Goal: Find contact information: Obtain details needed to contact an individual or organization

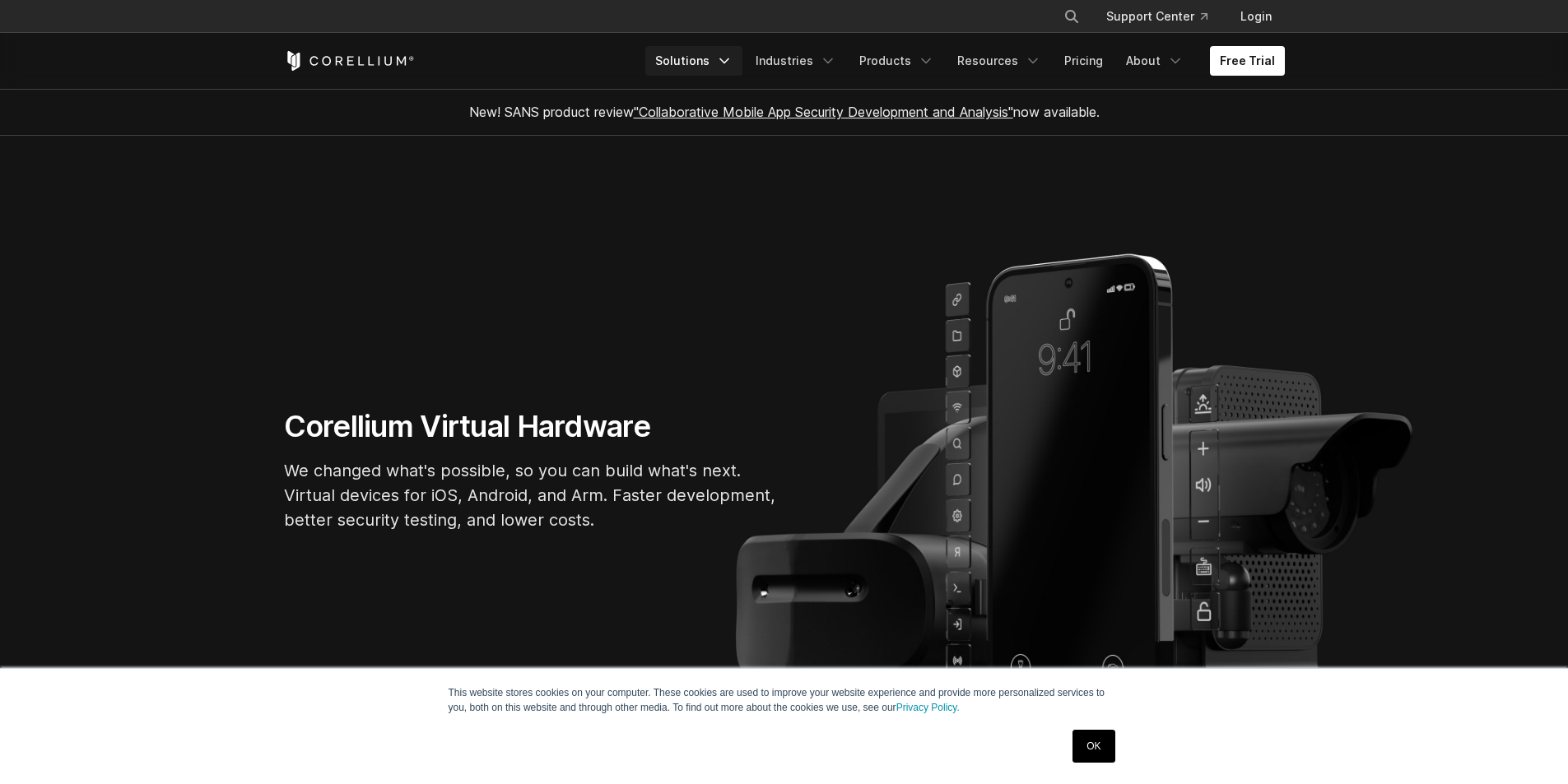
click at [733, 63] on icon "Navigation Menu" at bounding box center [724, 61] width 17 height 17
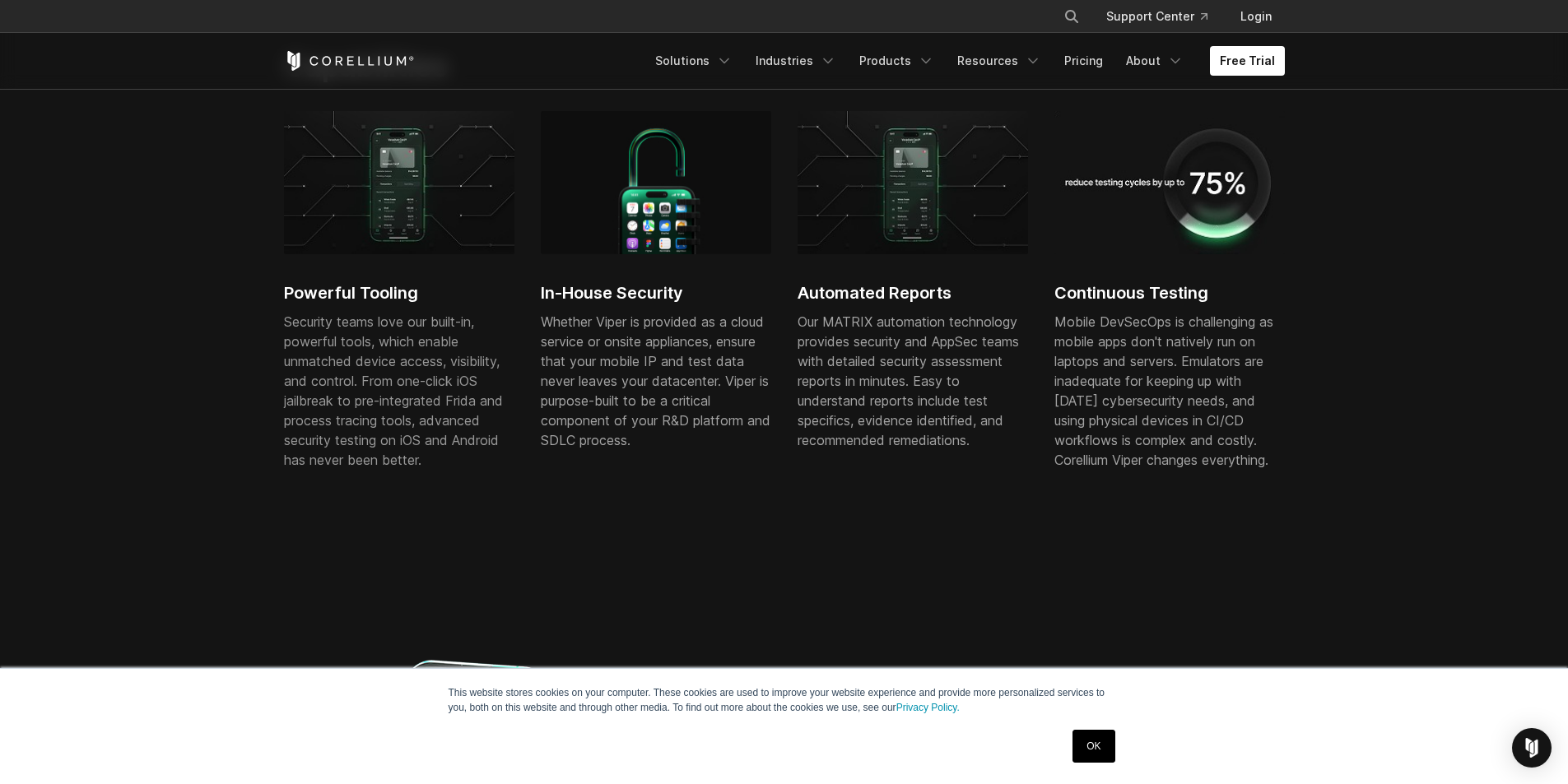
scroll to position [987, 0]
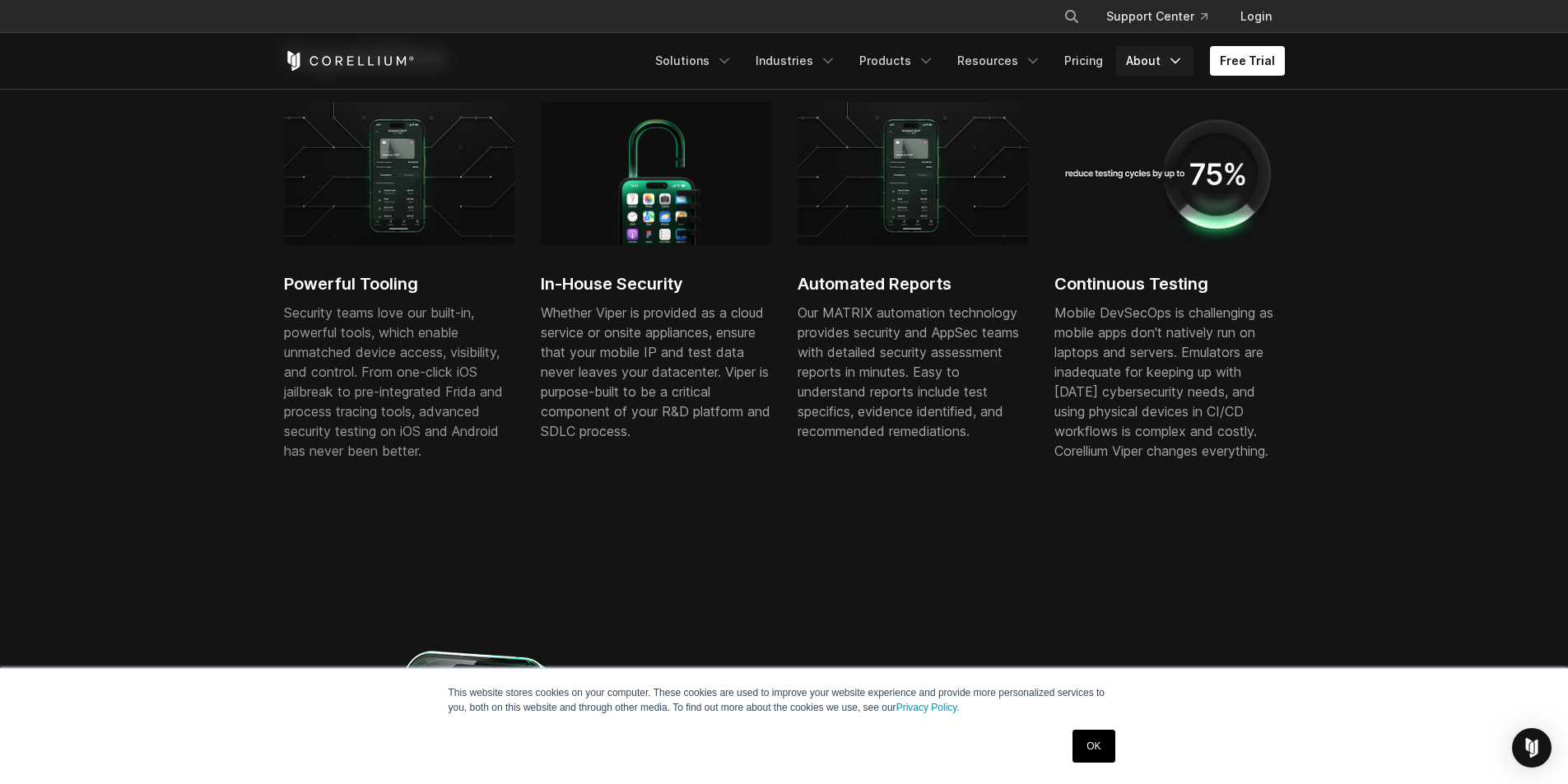
click at [1161, 66] on link "About" at bounding box center [1155, 61] width 78 height 30
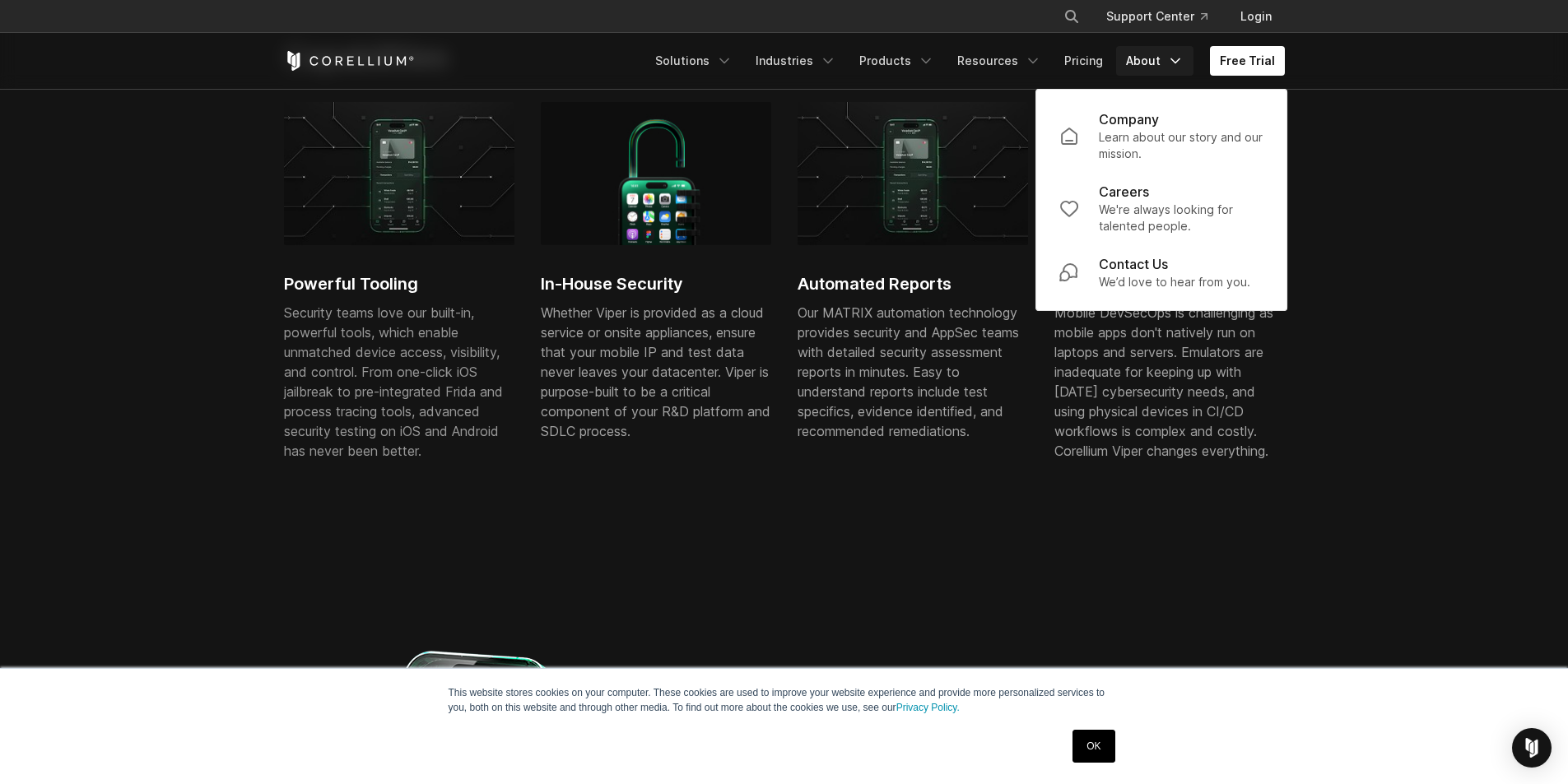
click at [139, 410] on section "Capabilities Powerful Tooling Security teams love our built-in, powerful tools,…" at bounding box center [784, 286] width 1568 height 601
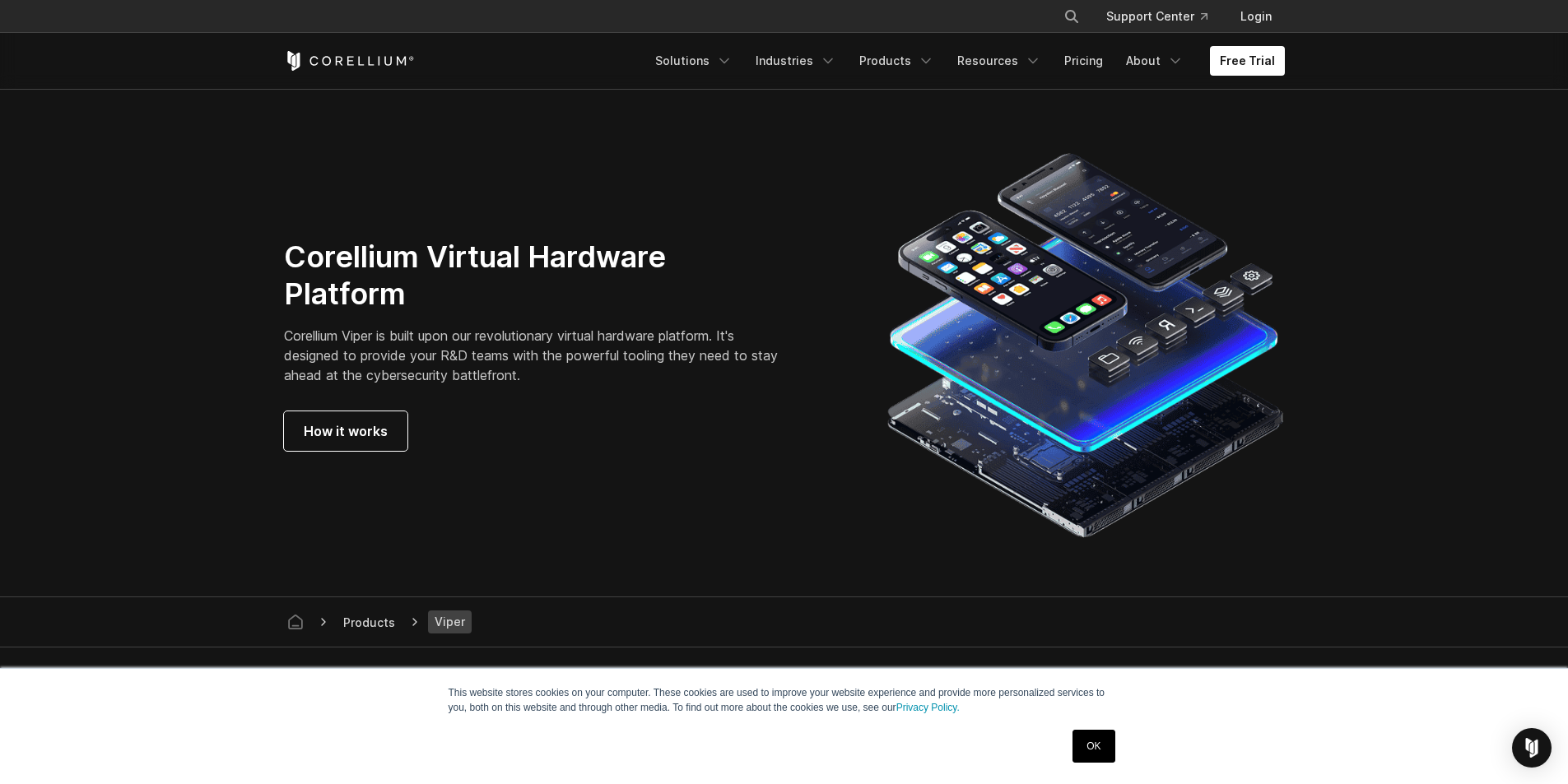
scroll to position [4277, 0]
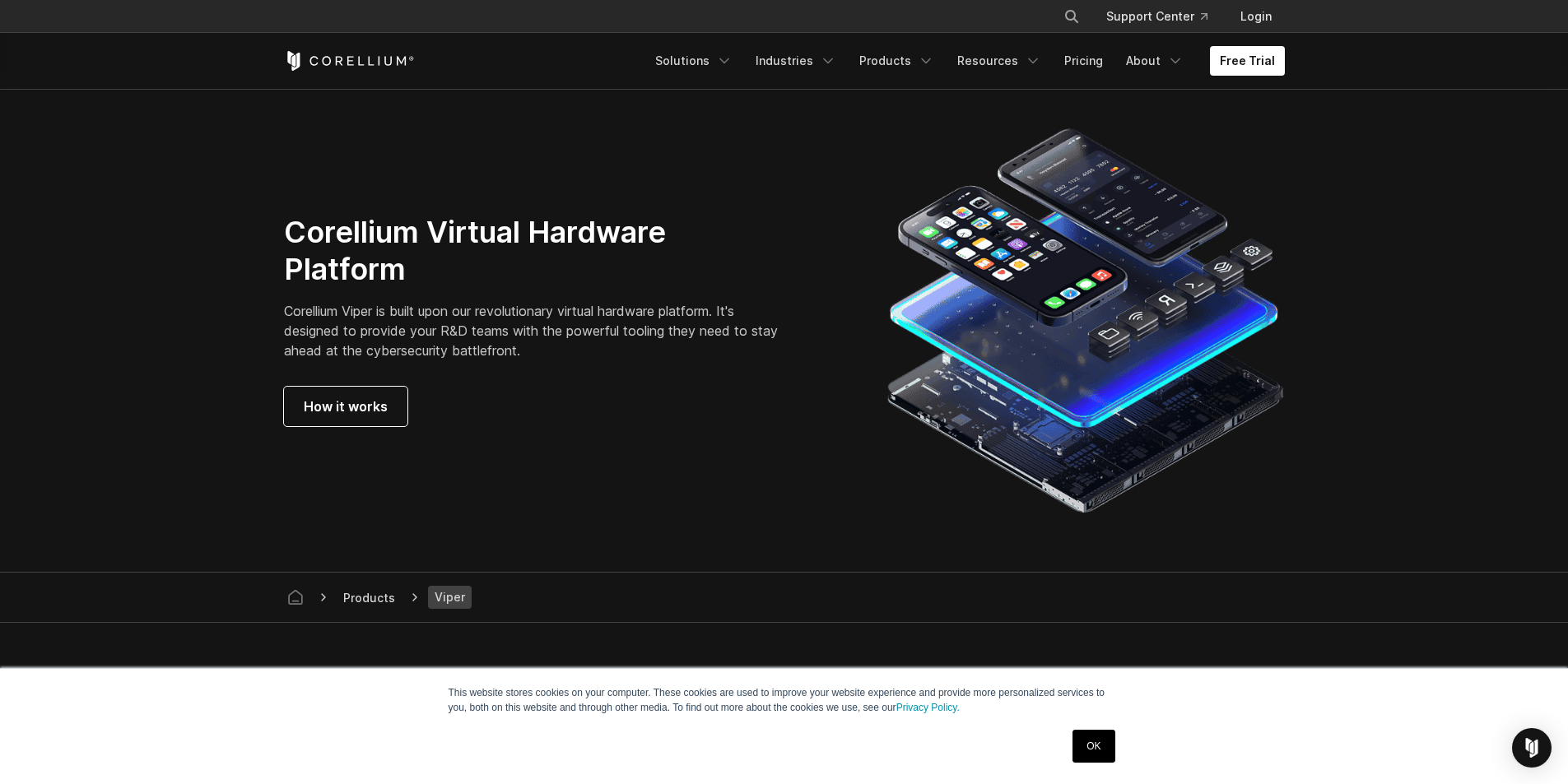
click at [849, 408] on div "Corellium Virtual Hardware Platform Corellium Viper is built upon our revolutio…" at bounding box center [569, 320] width 603 height 212
click at [1100, 742] on link "OK" at bounding box center [1093, 746] width 42 height 33
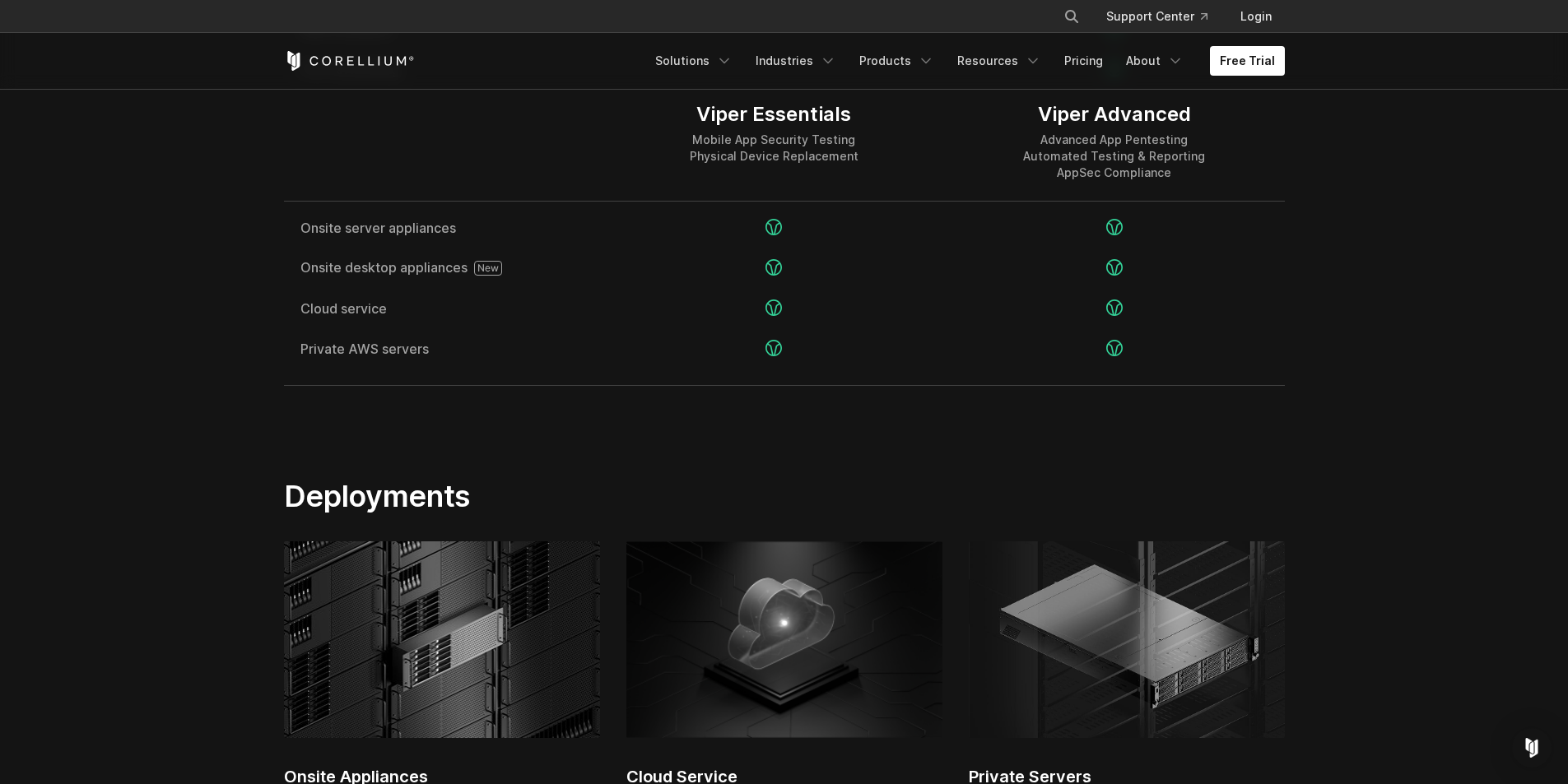
scroll to position [3290, 0]
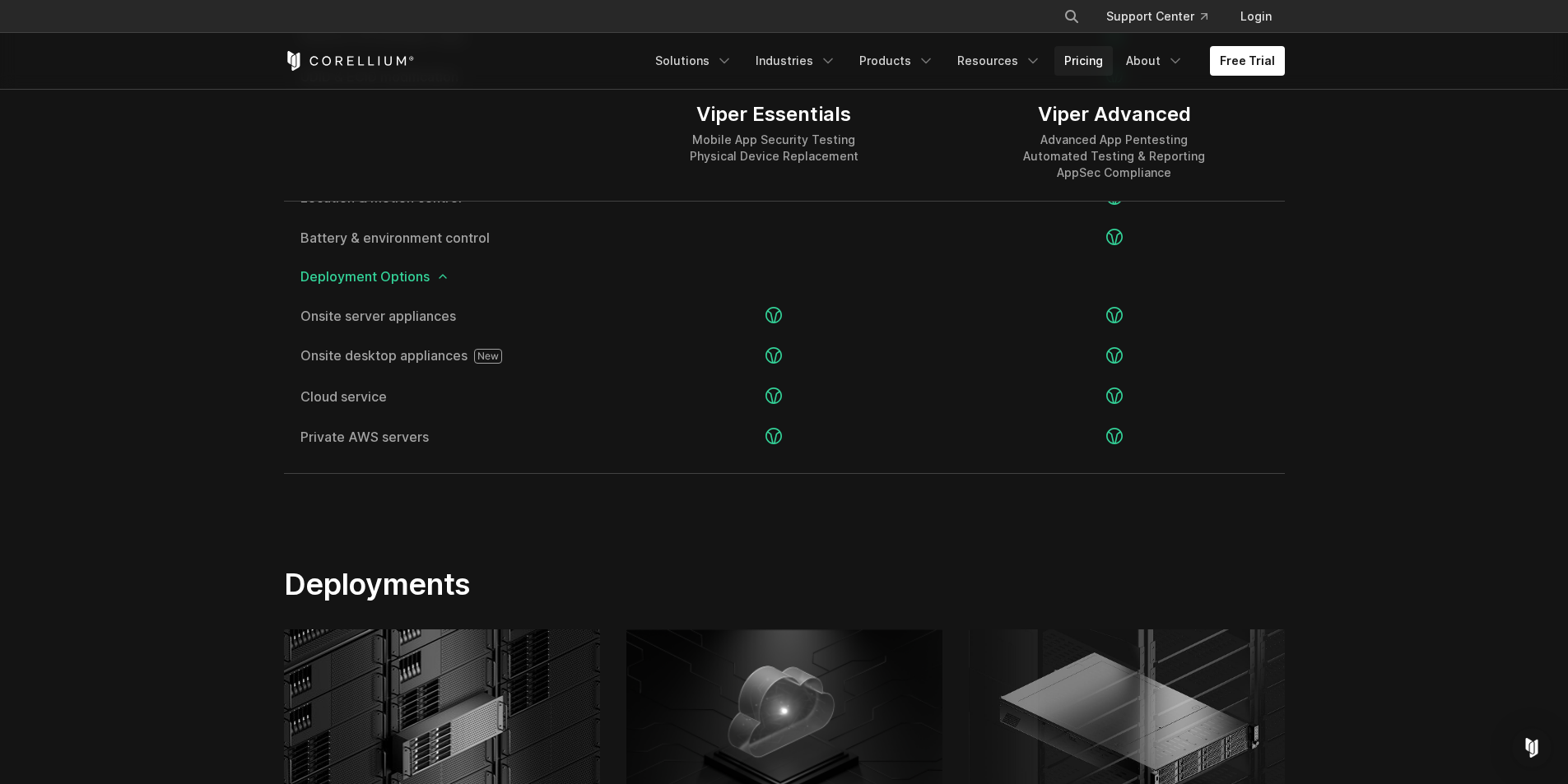
click at [1104, 64] on link "Pricing" at bounding box center [1083, 61] width 58 height 30
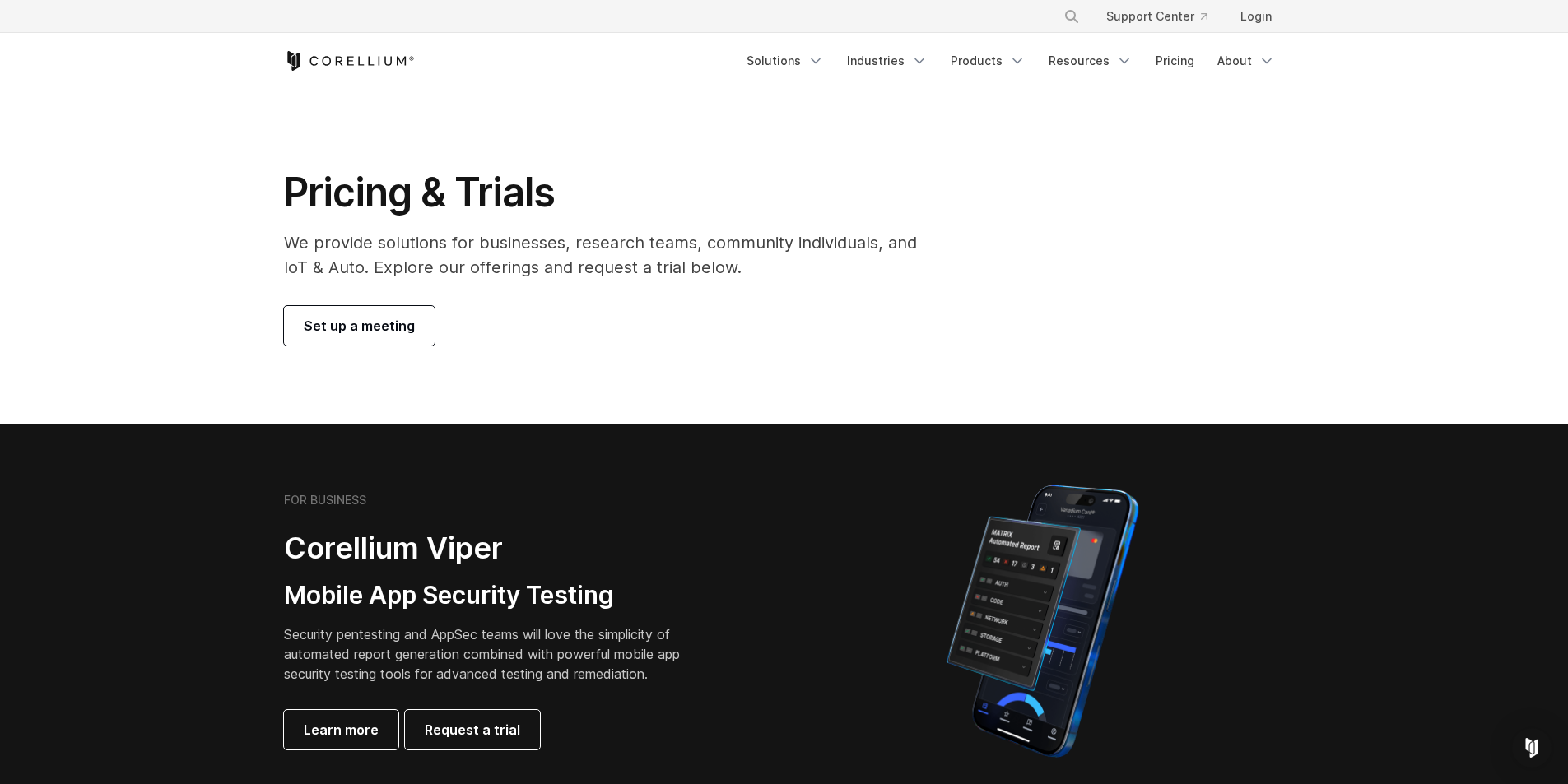
click at [645, 320] on div "Set up a meeting" at bounding box center [612, 325] width 656 height 40
click at [1254, 68] on link "About" at bounding box center [1246, 61] width 78 height 30
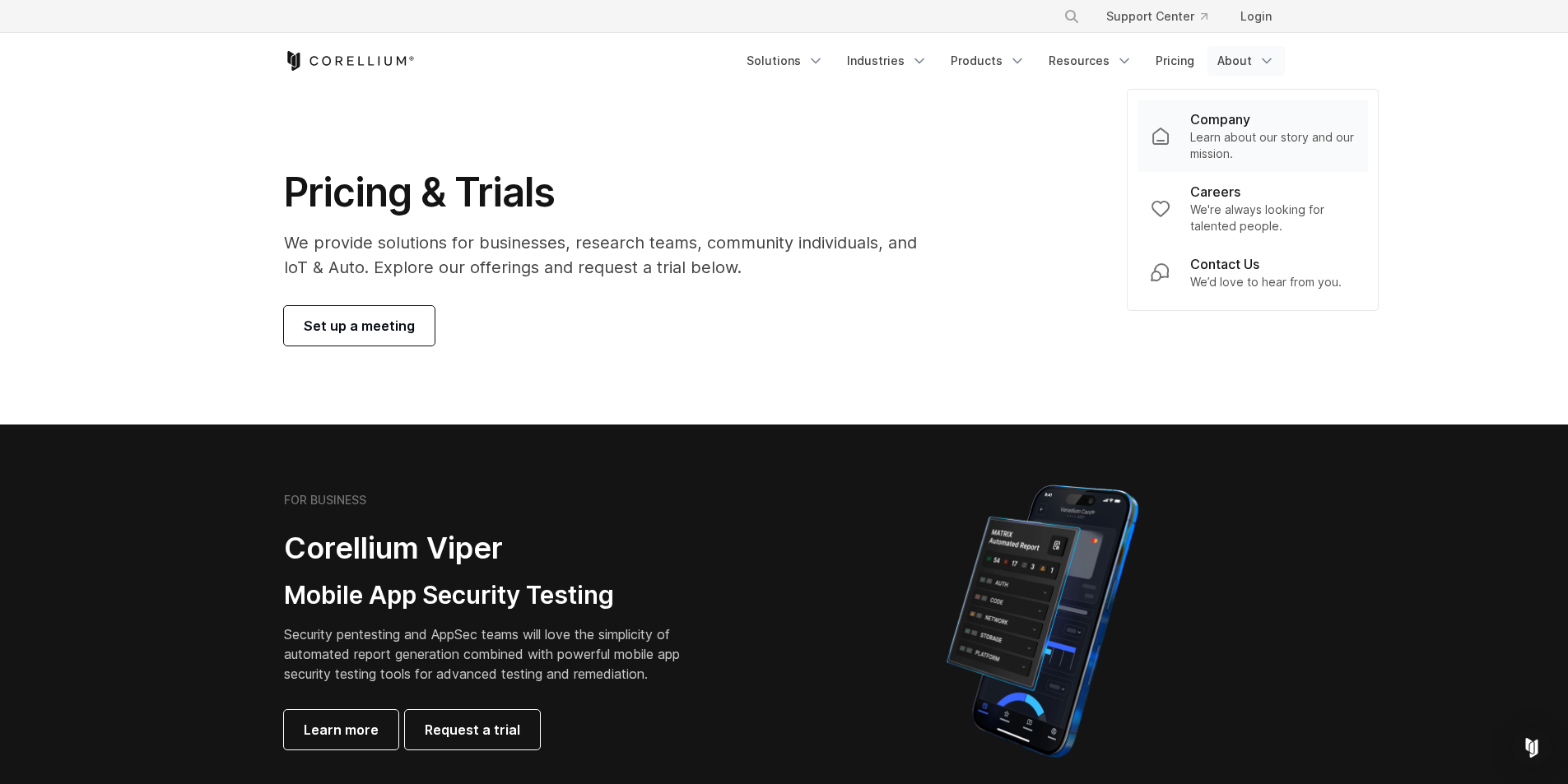
click at [1237, 124] on p "Company" at bounding box center [1220, 118] width 60 height 19
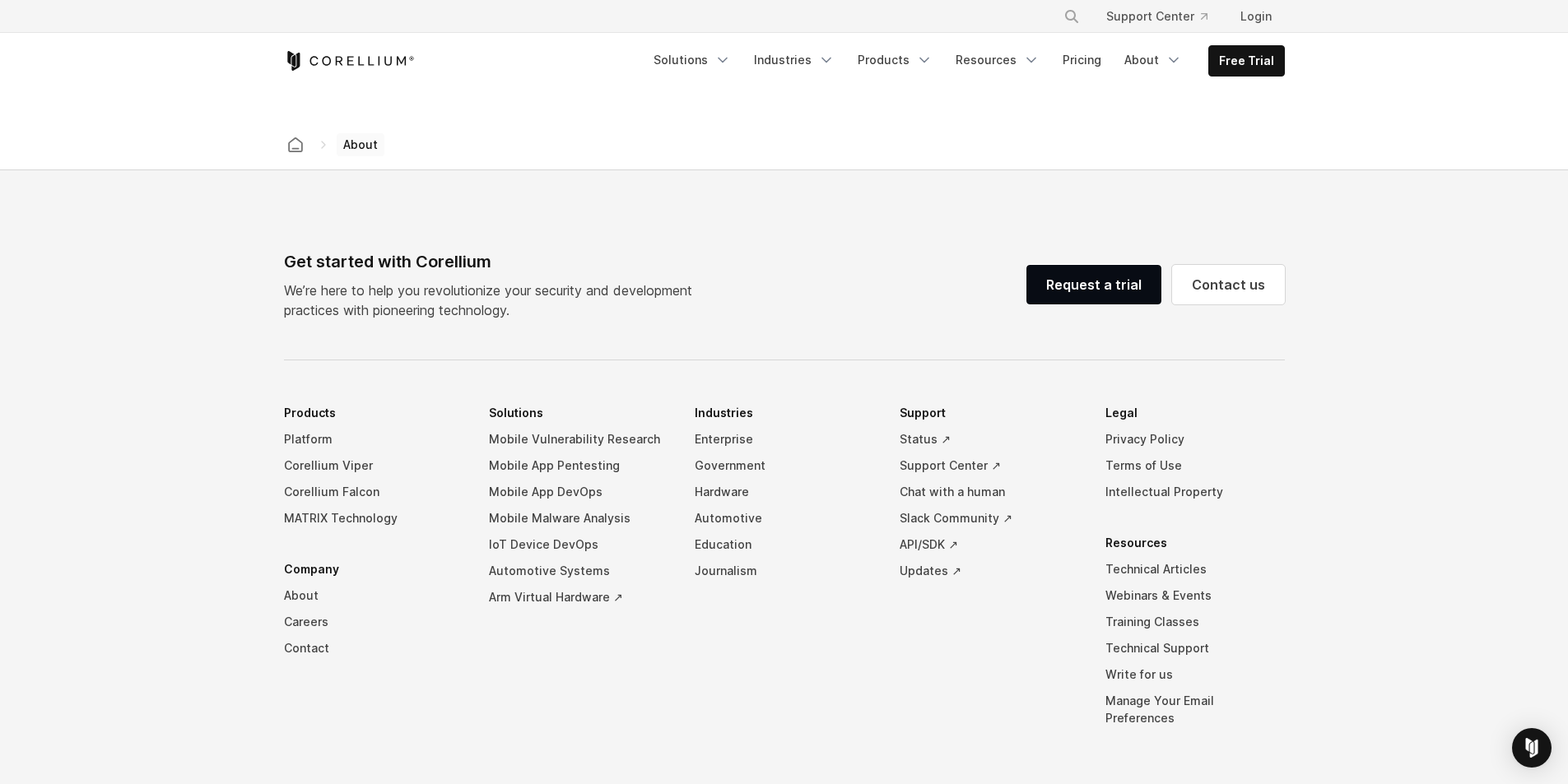
scroll to position [2751, 0]
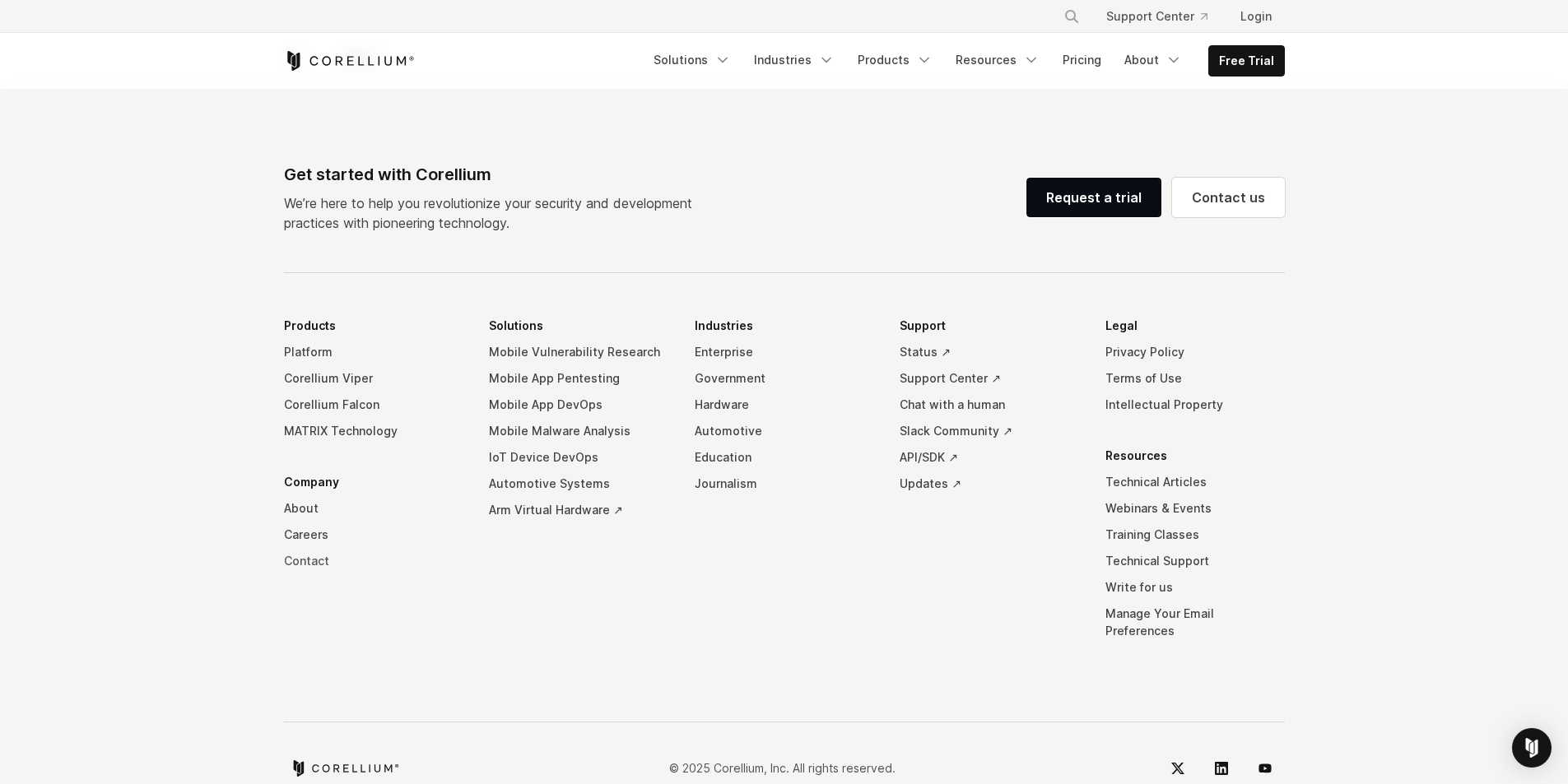
click at [311, 548] on link "Contact" at bounding box center [373, 561] width 179 height 27
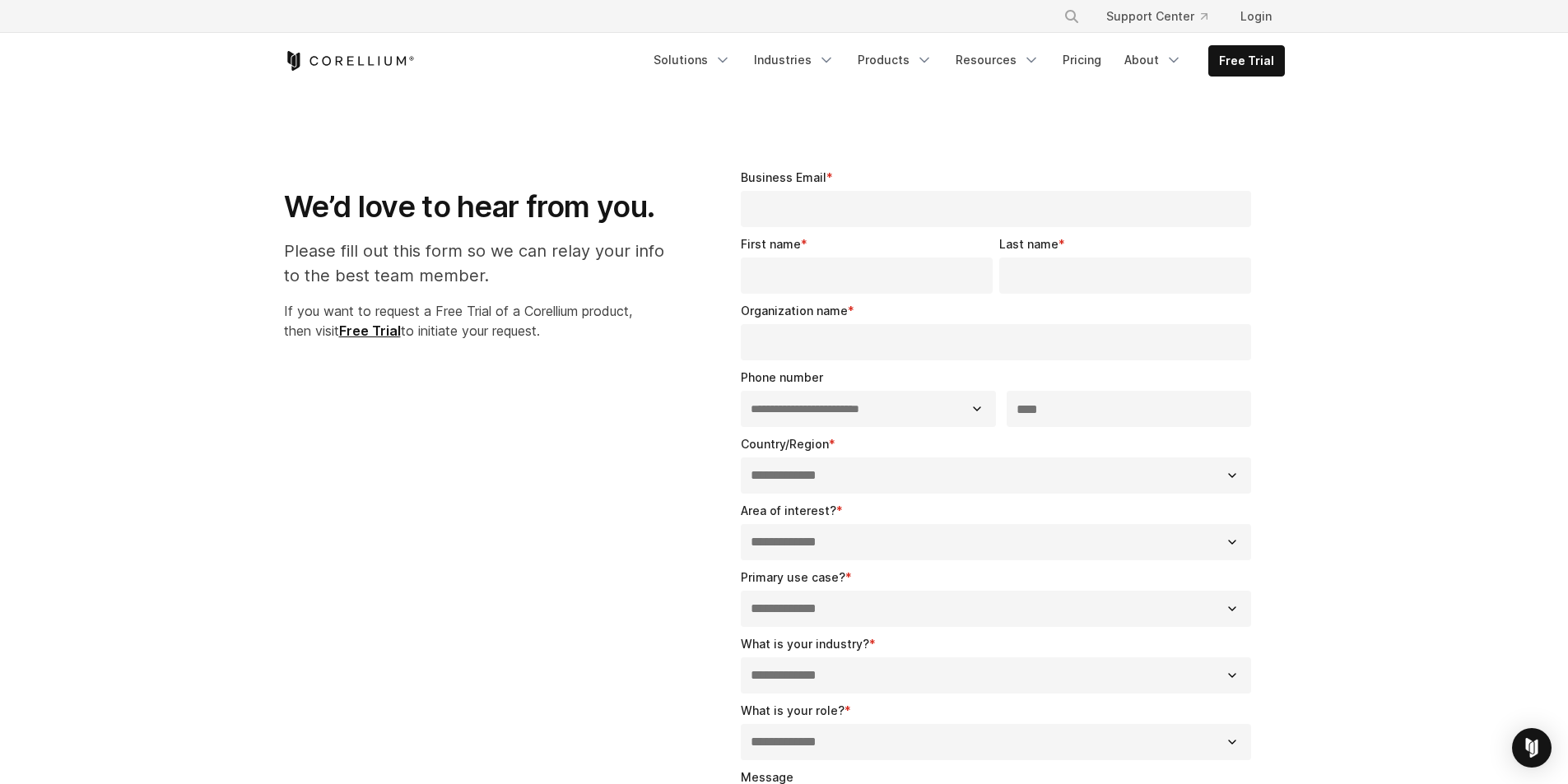
select select "**"
